Goal: Transaction & Acquisition: Obtain resource

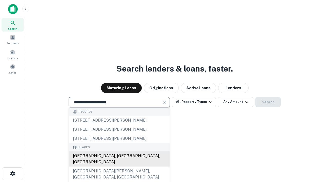
click at [119, 167] on div "[GEOGRAPHIC_DATA], [GEOGRAPHIC_DATA], [GEOGRAPHIC_DATA]" at bounding box center [119, 159] width 101 height 15
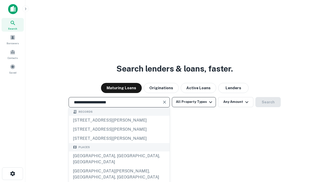
type input "**********"
click at [194, 102] on button "All Property Types" at bounding box center [194, 102] width 44 height 10
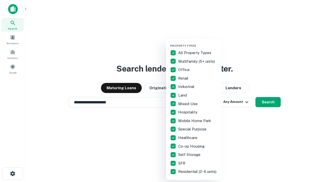
click at [198, 43] on button "button" at bounding box center [198, 43] width 56 height 0
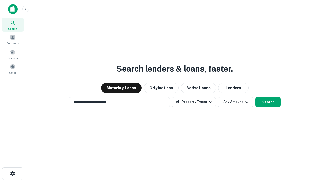
scroll to position [3, 61]
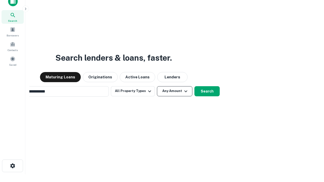
click at [157, 86] on button "Any Amount" at bounding box center [174, 91] width 35 height 10
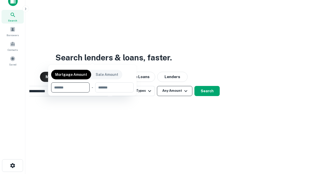
scroll to position [36, 143]
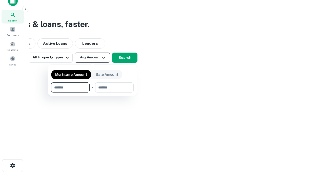
type input "*******"
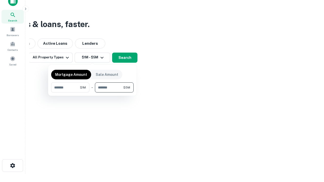
type input "*******"
click at [93, 93] on button "button" at bounding box center [92, 93] width 83 height 0
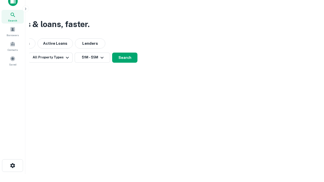
scroll to position [3, 94]
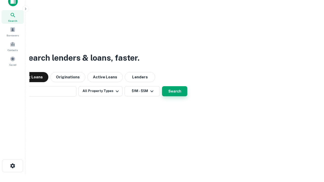
click at [162, 86] on button "Search" at bounding box center [174, 91] width 25 height 10
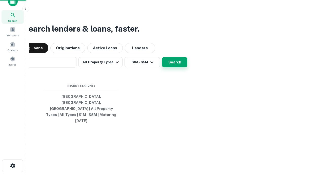
scroll to position [13, 143]
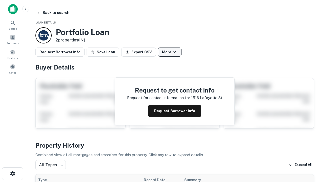
click at [170, 52] on button "More" at bounding box center [170, 52] width 24 height 9
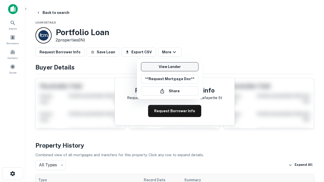
click at [170, 67] on link "View Lender" at bounding box center [170, 66] width 58 height 9
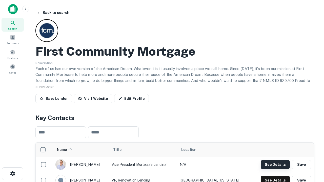
click at [275, 165] on button "See Details" at bounding box center [275, 164] width 29 height 9
